Goal: Transaction & Acquisition: Obtain resource

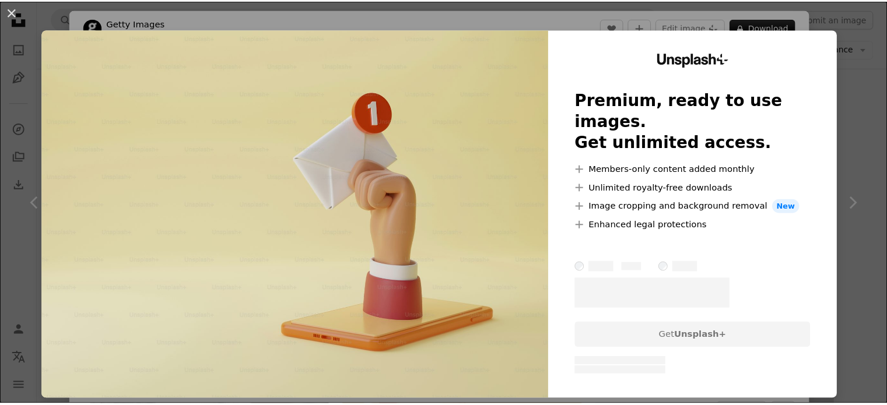
scroll to position [1284, 0]
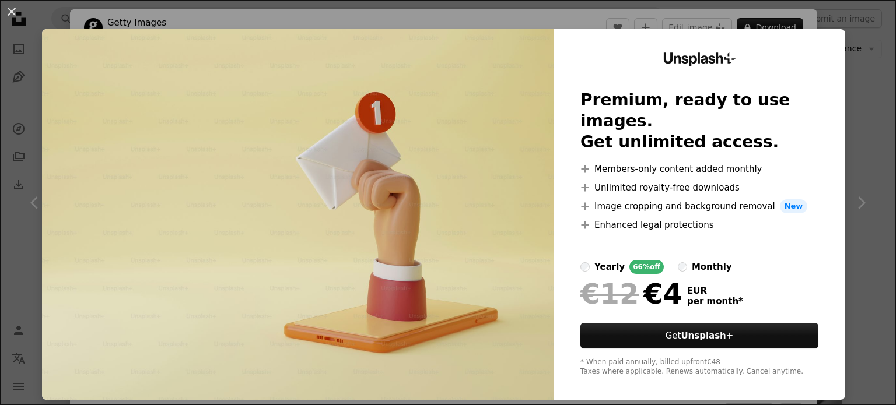
click at [820, 11] on div "An X shape Unsplash+ Premium, ready to use images. Get unlimited access. A plus…" at bounding box center [448, 202] width 896 height 405
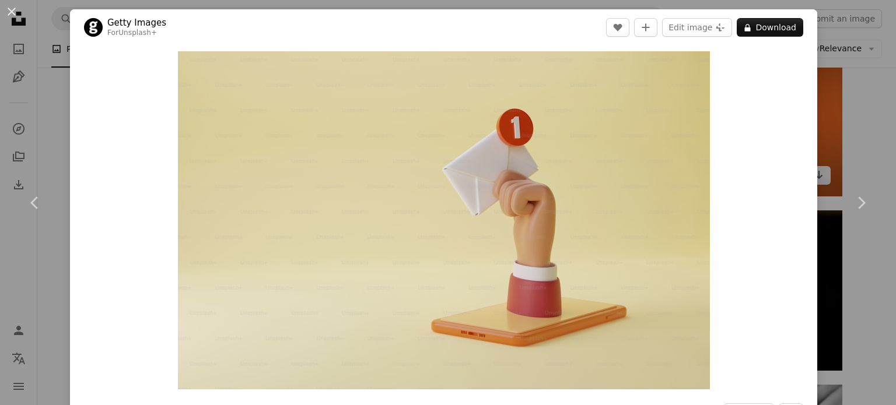
click at [828, 88] on div "An X shape Chevron left Chevron right Getty Images For Unsplash+ A heart A plus…" at bounding box center [448, 202] width 896 height 405
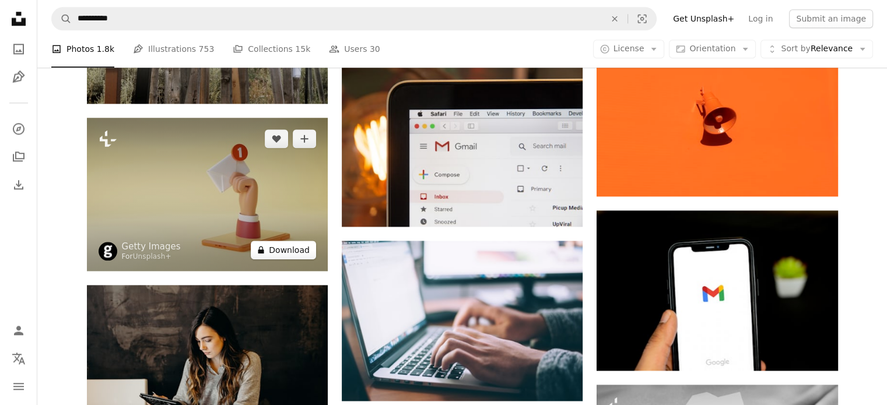
click at [286, 249] on button "A lock Download" at bounding box center [283, 250] width 65 height 19
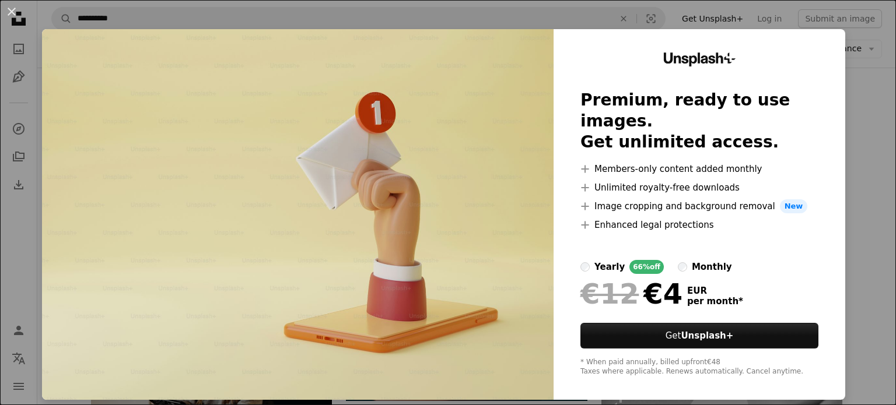
click at [871, 33] on div "An X shape Unsplash+ Premium, ready to use images. Get unlimited access. A plus…" at bounding box center [448, 202] width 896 height 405
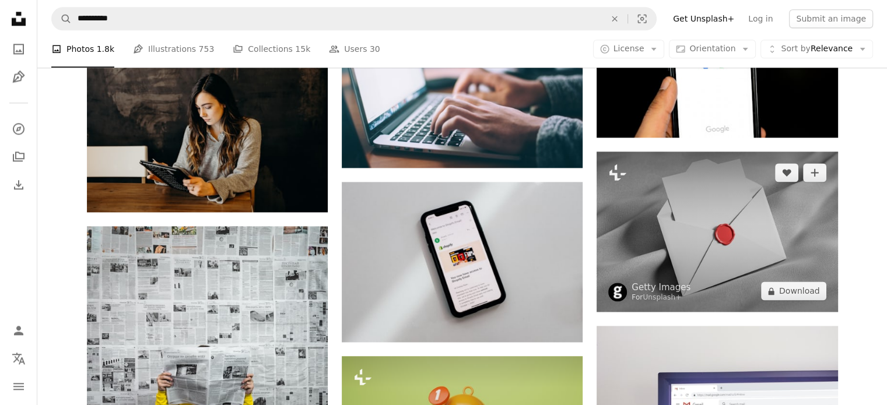
scroll to position [1517, 0]
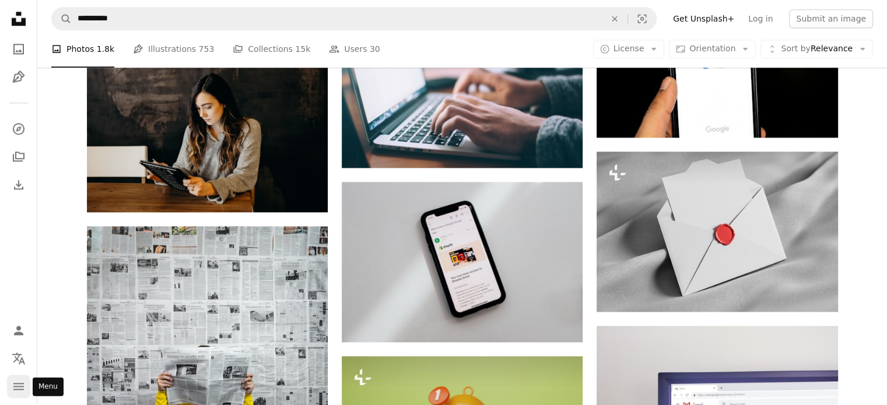
click at [26, 389] on button "navigation menu" at bounding box center [18, 386] width 23 height 23
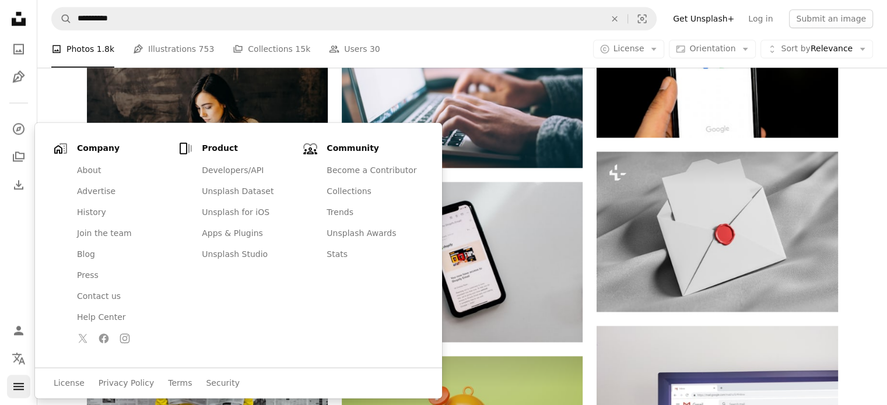
click at [26, 389] on button "navigation menu" at bounding box center [18, 386] width 23 height 23
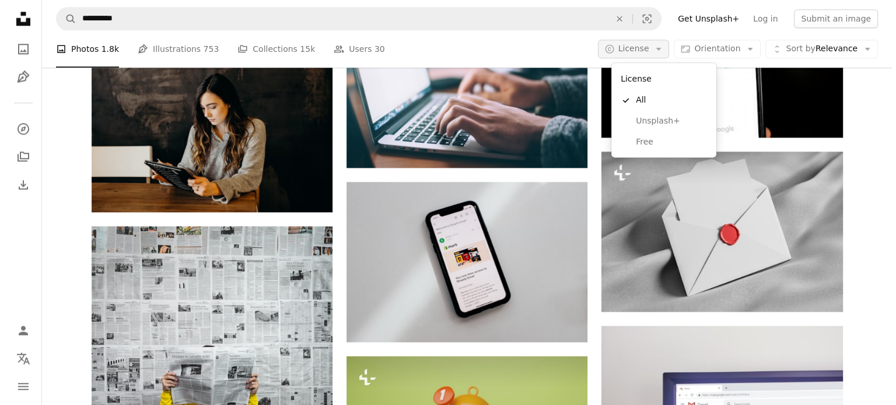
scroll to position [0, 0]
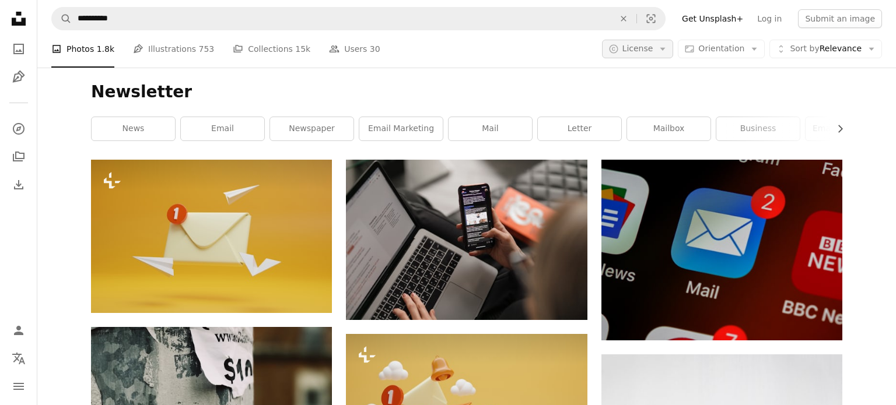
click at [653, 51] on span "License" at bounding box center [638, 48] width 31 height 9
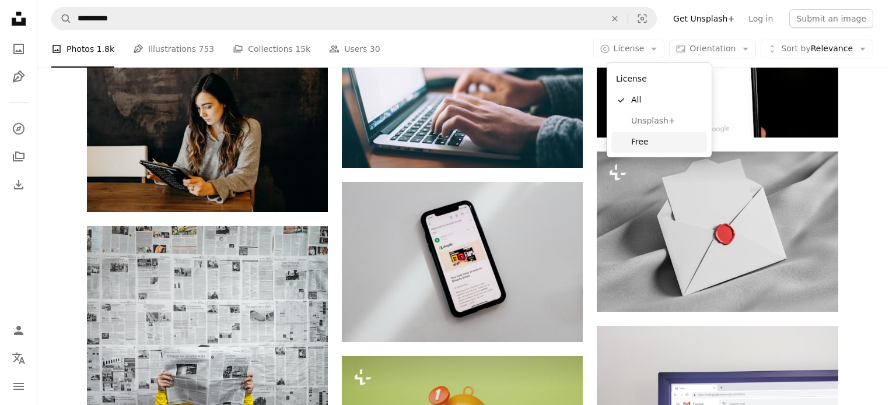
click at [658, 143] on span "Free" at bounding box center [666, 143] width 71 height 12
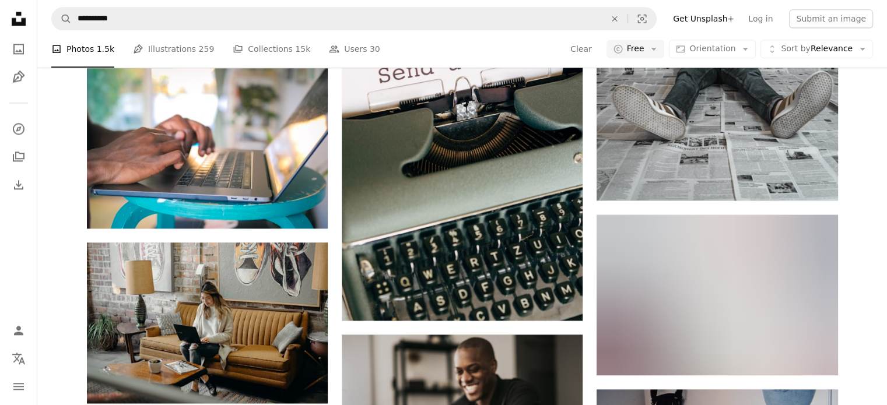
scroll to position [3909, 0]
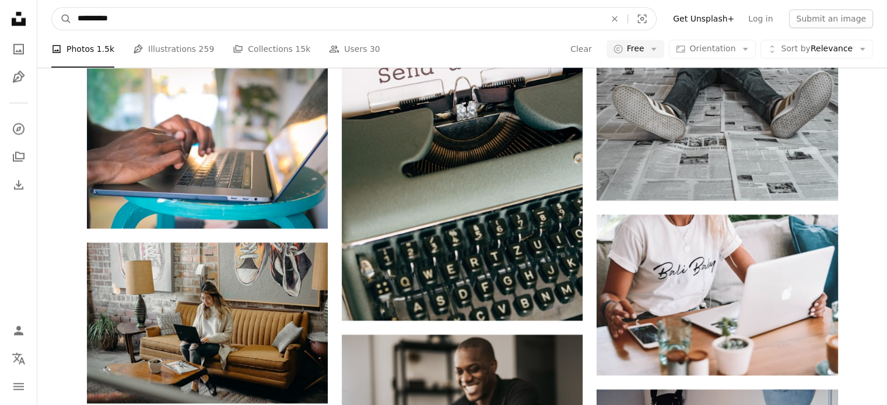
click at [295, 11] on input "**********" at bounding box center [337, 19] width 530 height 22
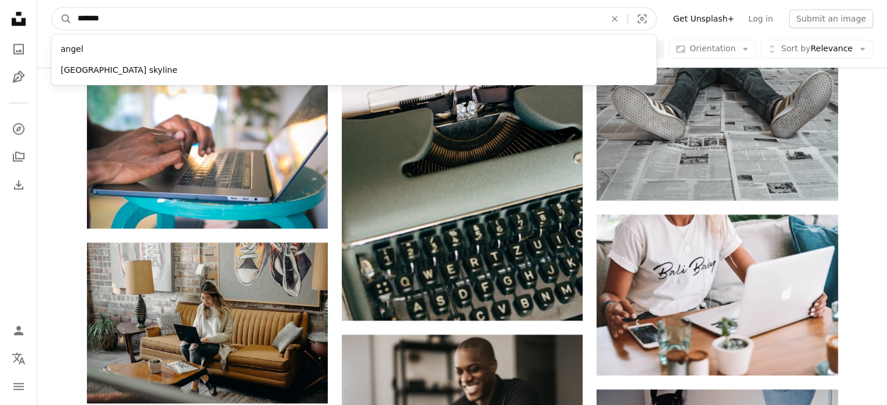
type input "********"
click button "A magnifying glass" at bounding box center [62, 19] width 20 height 22
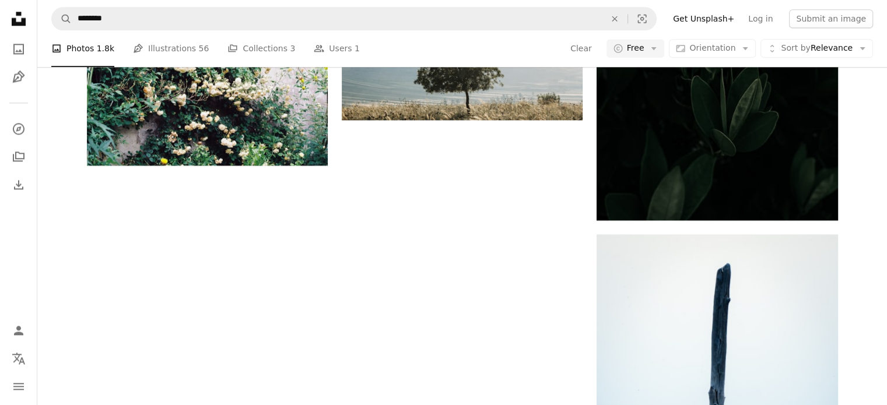
scroll to position [292, 0]
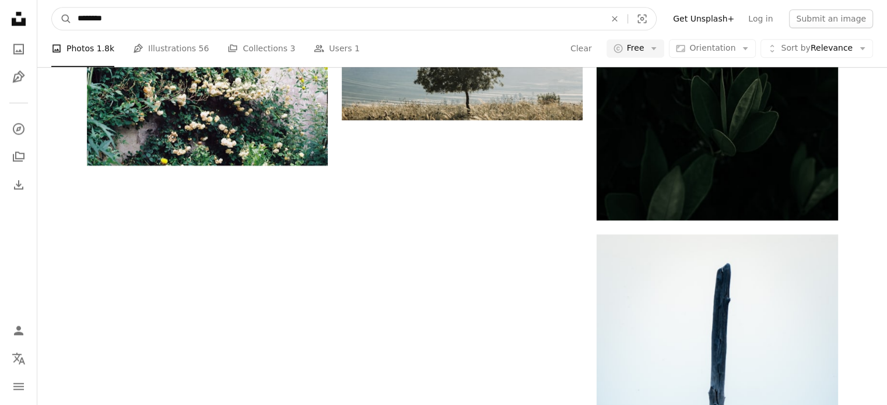
drag, startPoint x: 134, startPoint y: 18, endPoint x: 0, endPoint y: -2, distance: 135.7
type input "********"
click button "A magnifying glass" at bounding box center [62, 19] width 20 height 22
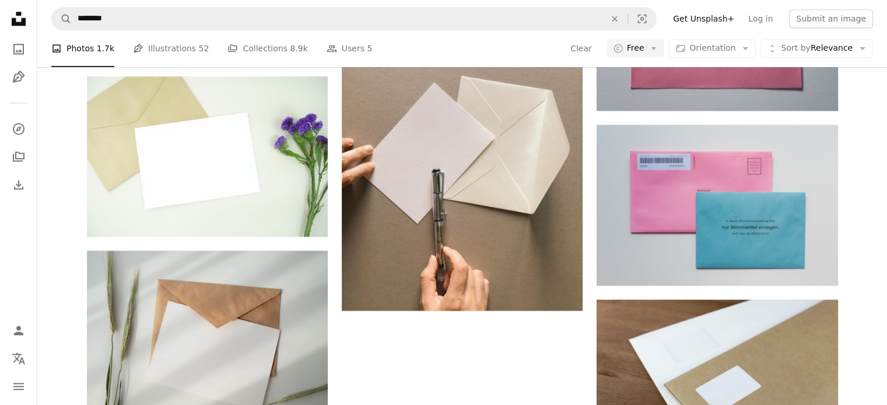
scroll to position [1342, 0]
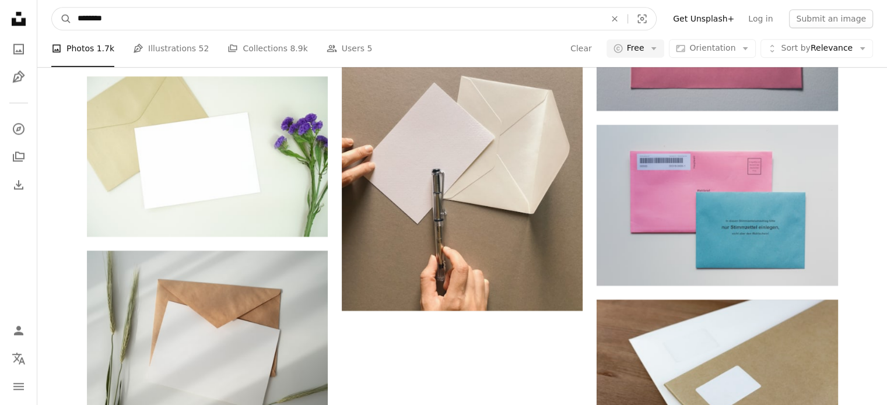
drag, startPoint x: 185, startPoint y: 13, endPoint x: 0, endPoint y: 13, distance: 185.0
type input "**********"
click button "A magnifying glass" at bounding box center [62, 19] width 20 height 22
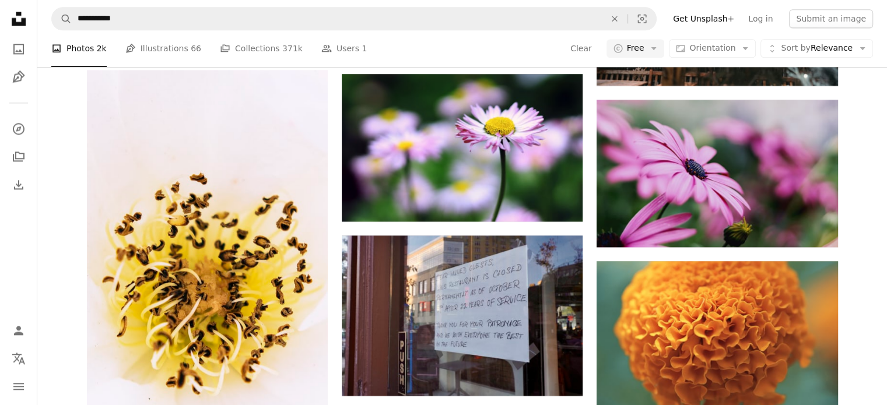
scroll to position [233, 0]
